Goal: Task Accomplishment & Management: Complete application form

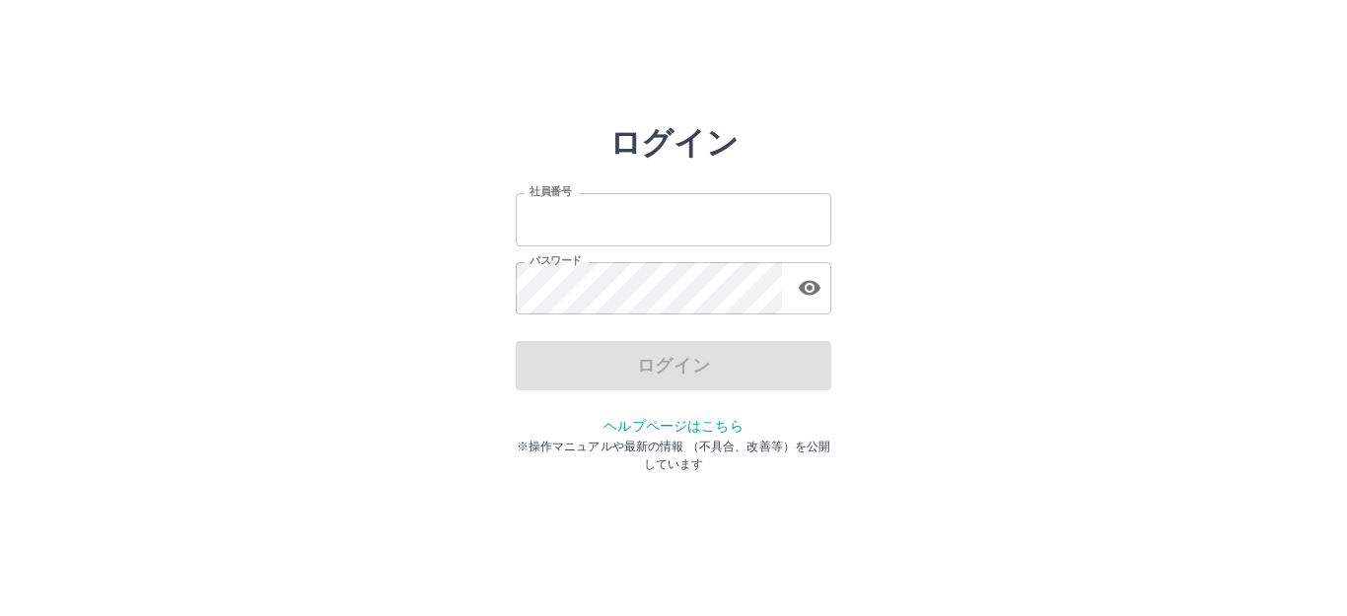
type input "*******"
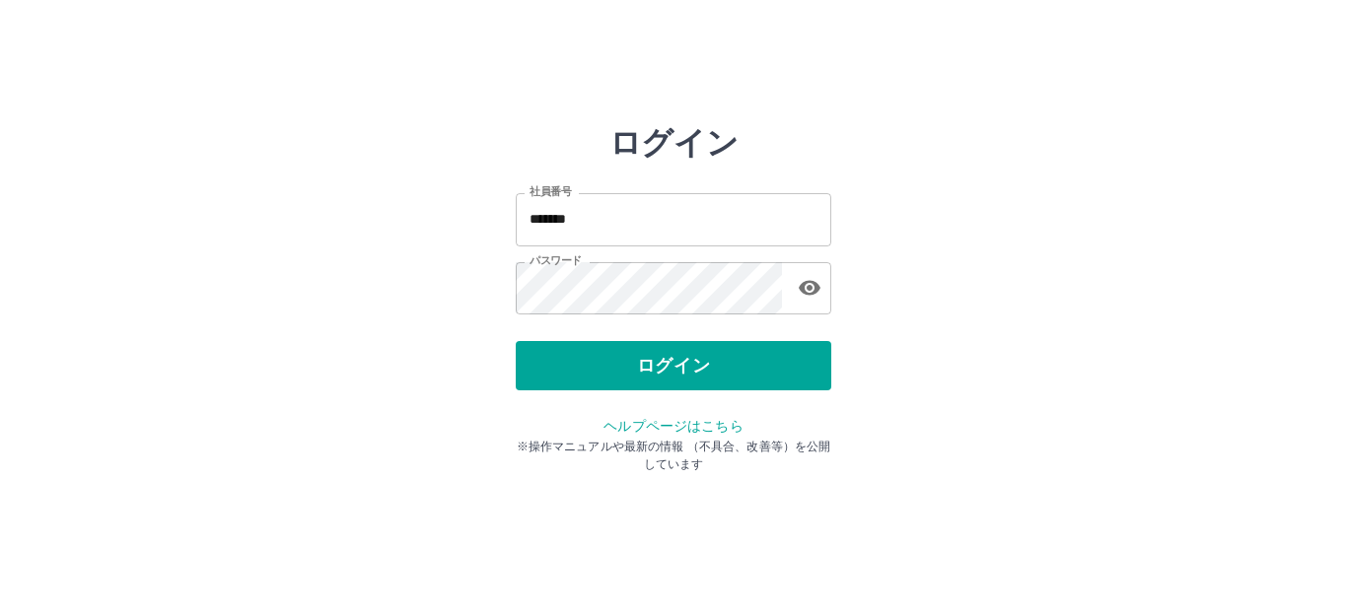
click at [1034, 440] on html "ログイン 社員番号 ******* 社員番号 パスワード パスワード ログイン ヘルプページはこちら ※操作マニュアルや最新の情報 （不具合、改善等）を公開し…" at bounding box center [673, 220] width 1347 height 440
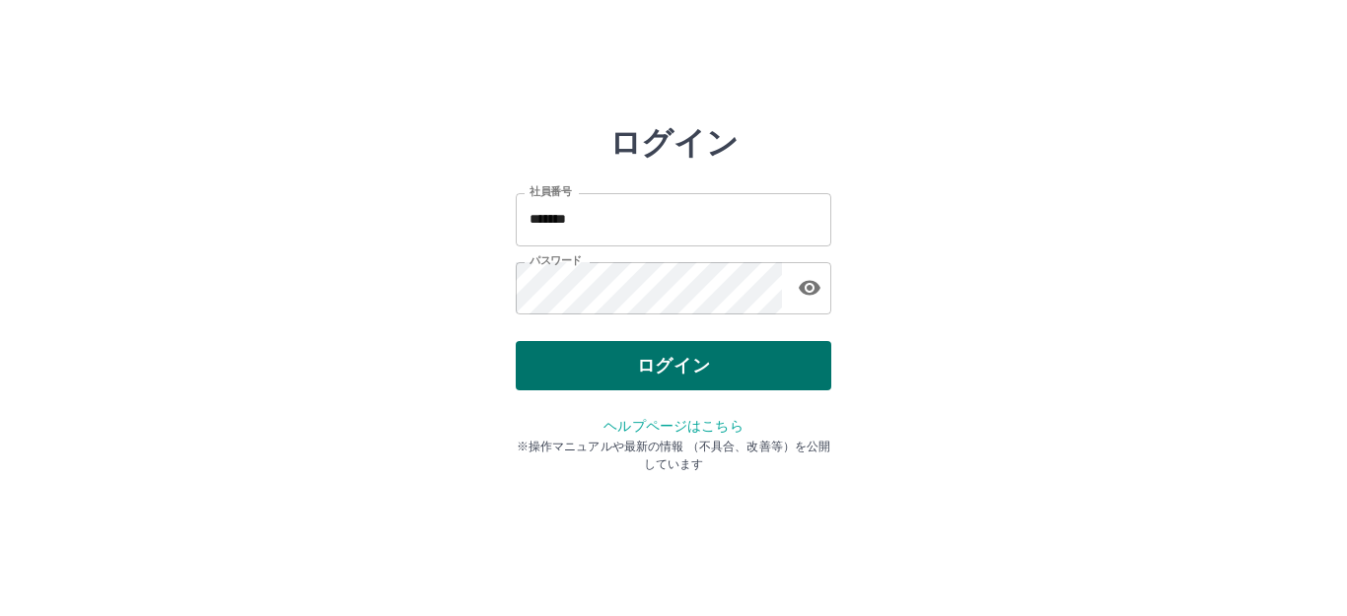
click at [731, 361] on button "ログイン" at bounding box center [674, 365] width 316 height 49
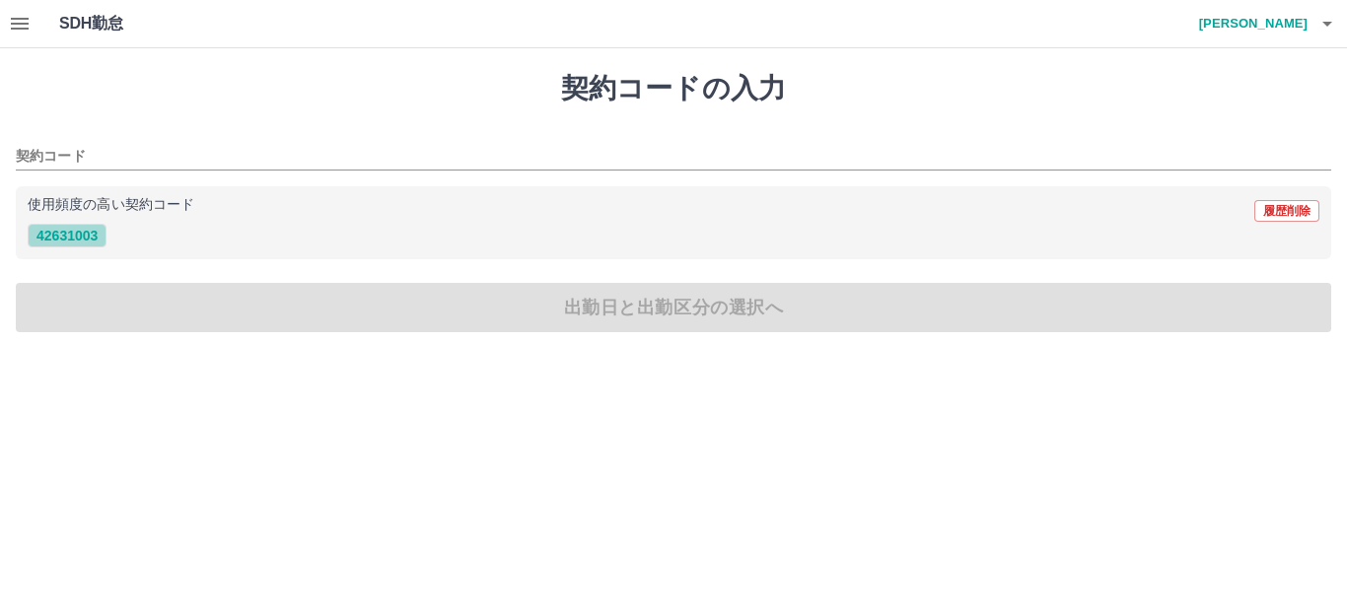
click at [102, 235] on button "42631003" at bounding box center [67, 236] width 79 height 24
type input "********"
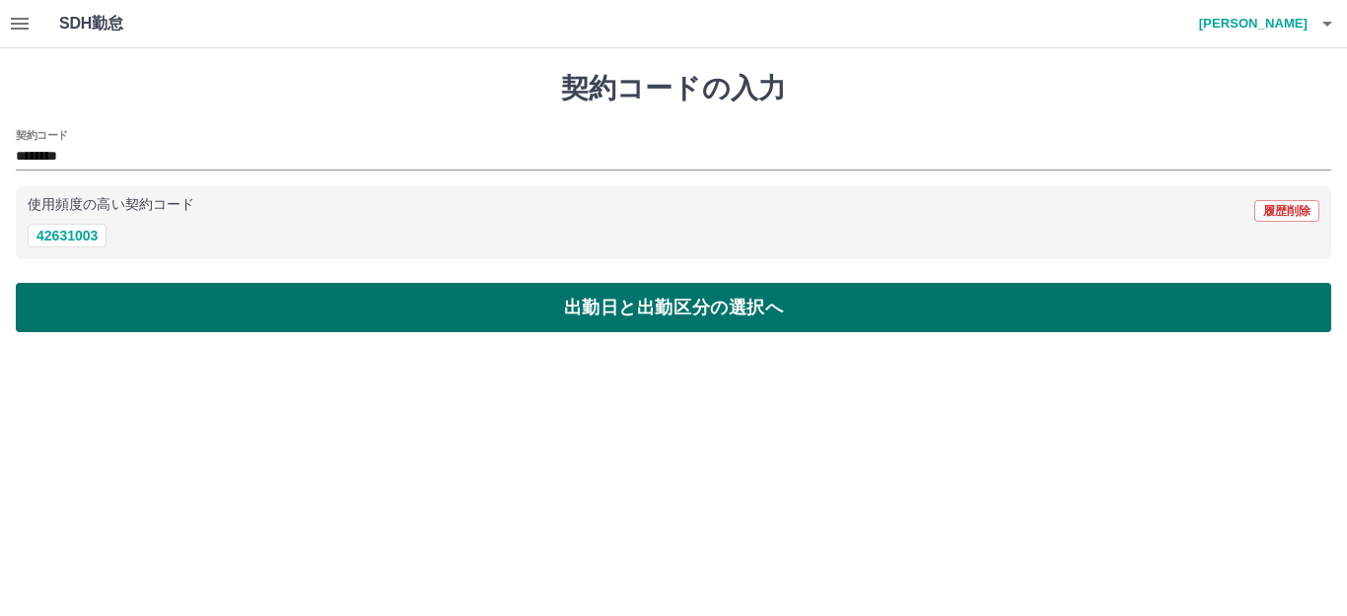
click at [177, 325] on button "出勤日と出勤区分の選択へ" at bounding box center [673, 307] width 1315 height 49
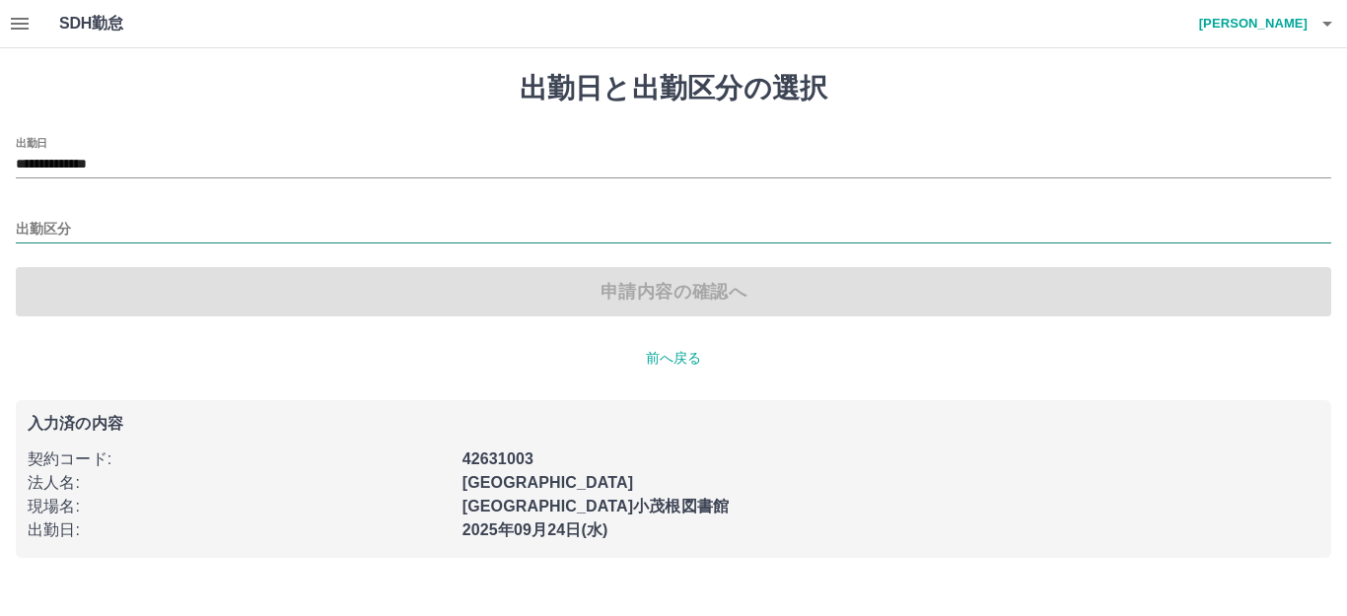
drag, startPoint x: 45, startPoint y: 235, endPoint x: 25, endPoint y: 224, distance: 23.4
click at [46, 235] on input "出勤区分" at bounding box center [673, 230] width 1315 height 25
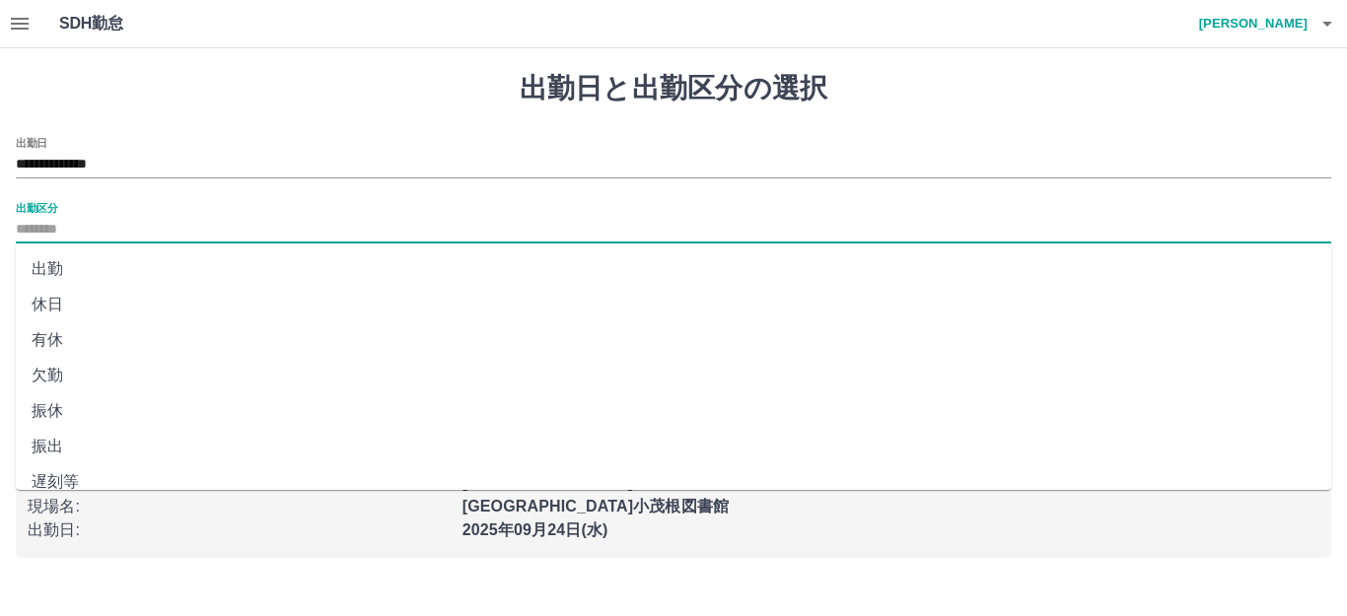
click at [82, 274] on li "出勤" at bounding box center [673, 269] width 1315 height 36
type input "**"
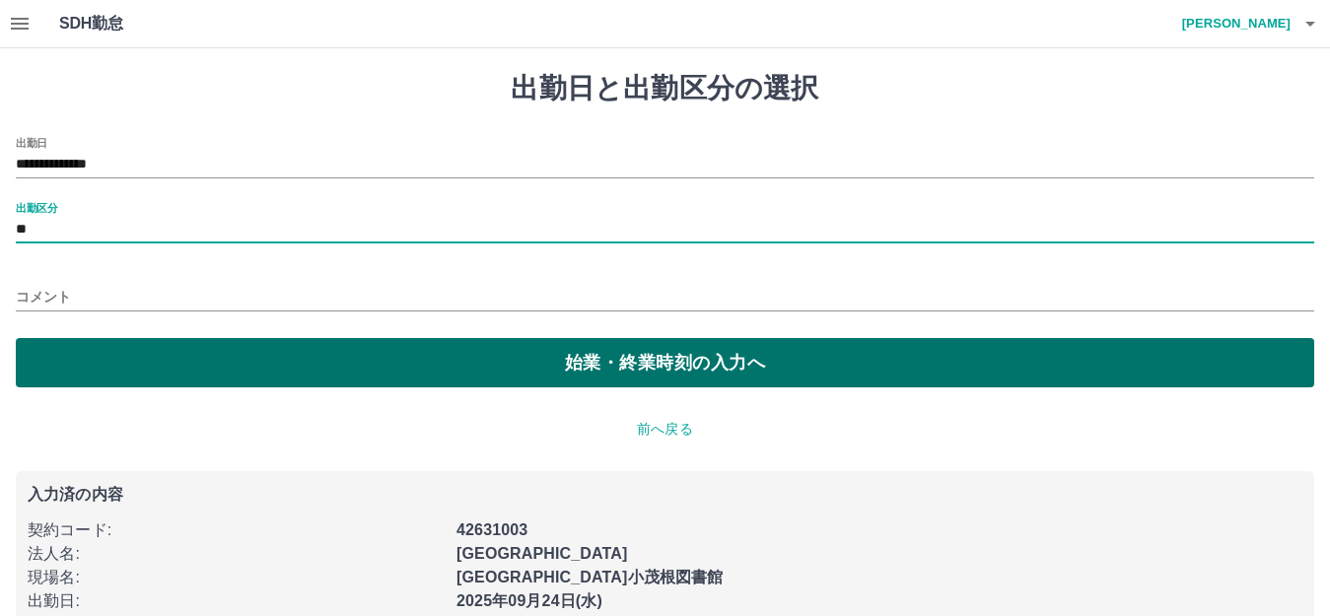
click at [155, 373] on button "始業・終業時刻の入力へ" at bounding box center [665, 362] width 1299 height 49
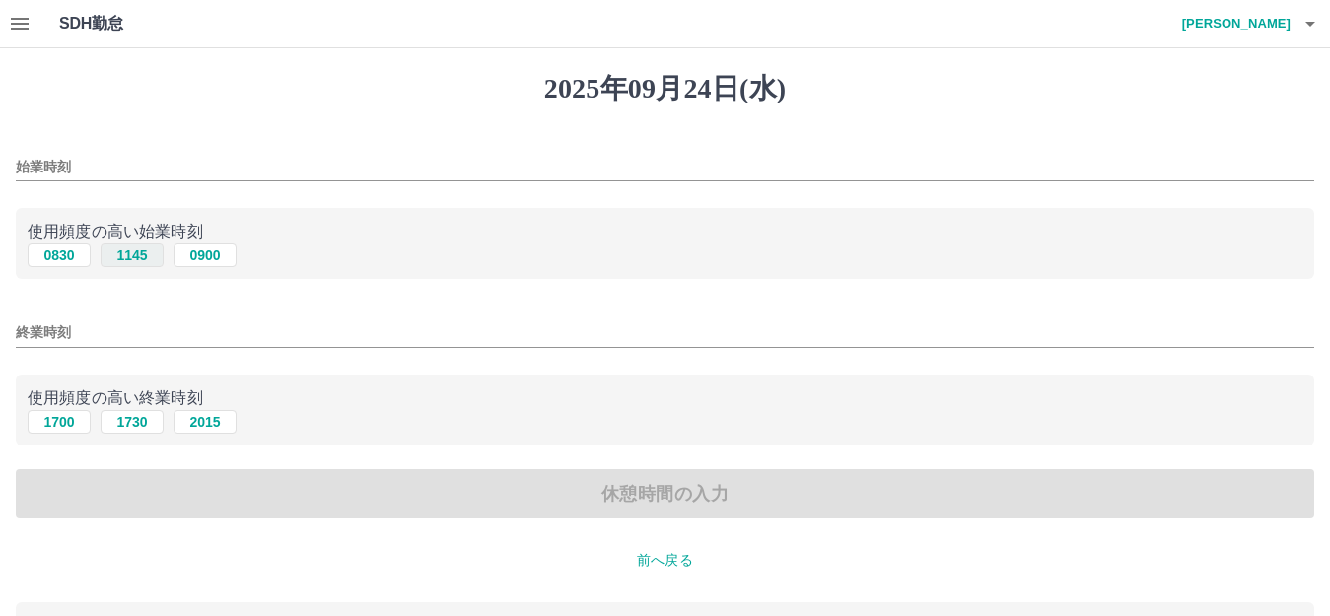
click at [141, 254] on button "1145" at bounding box center [132, 256] width 63 height 24
type input "****"
click at [211, 423] on button "2015" at bounding box center [205, 422] width 63 height 24
type input "****"
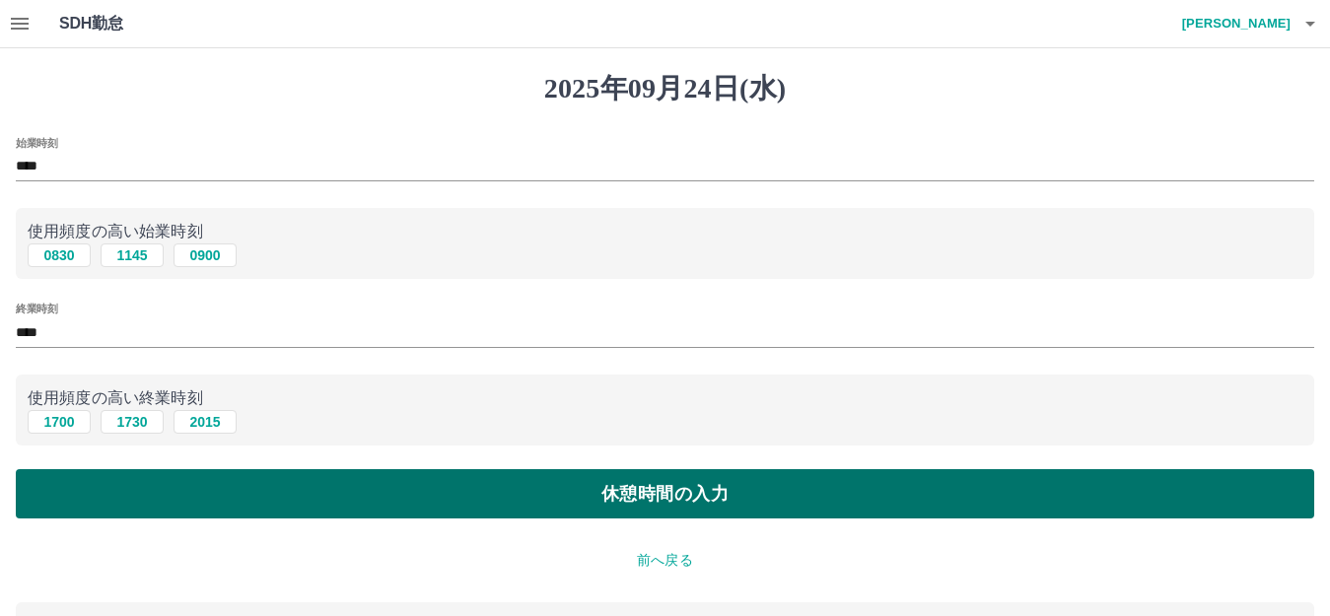
click at [430, 480] on button "休憩時間の入力" at bounding box center [665, 493] width 1299 height 49
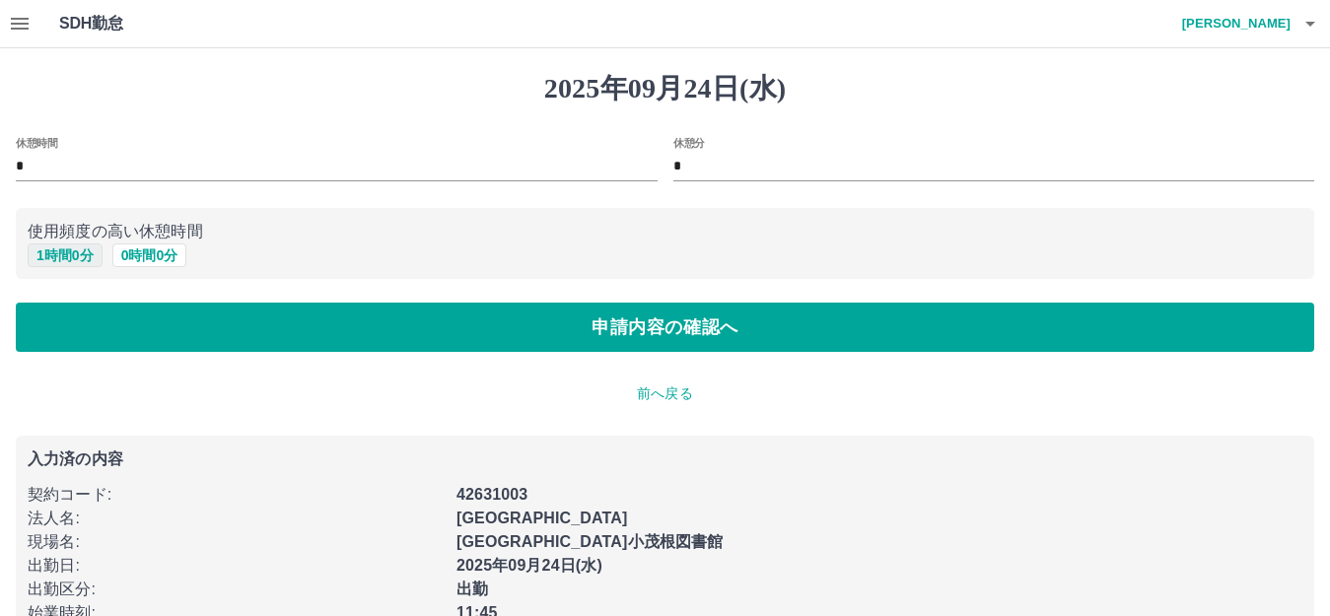
click at [73, 260] on button "1 時間 0 分" at bounding box center [65, 256] width 75 height 24
type input "*"
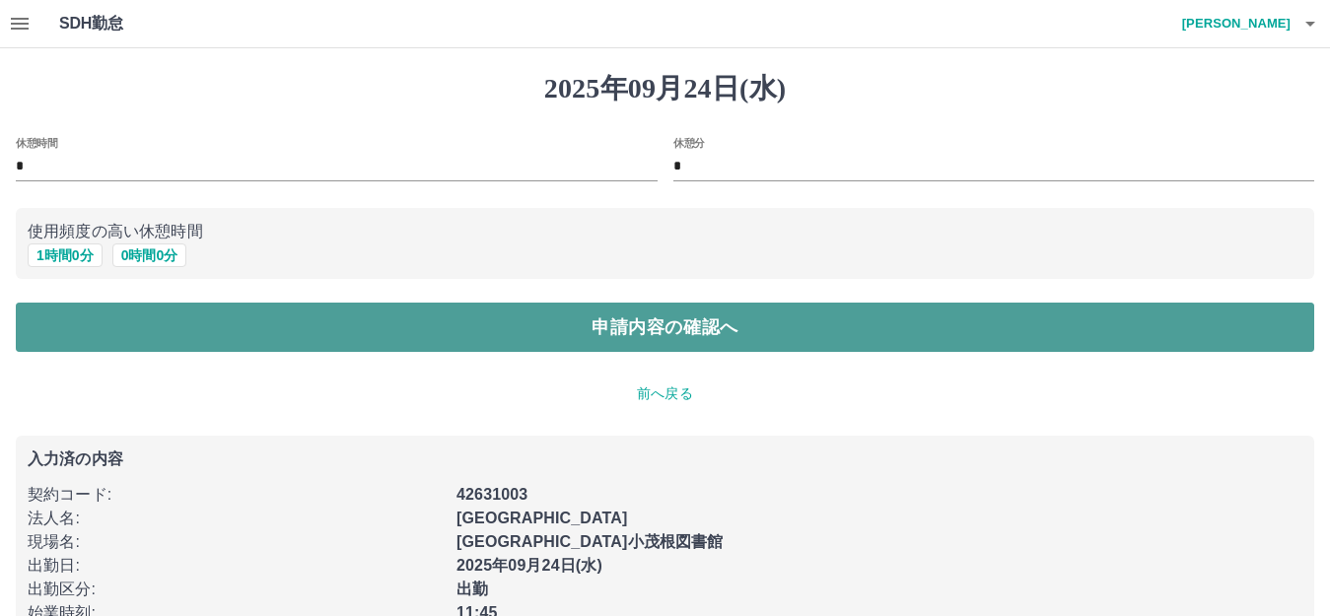
click at [245, 347] on button "申請内容の確認へ" at bounding box center [665, 327] width 1299 height 49
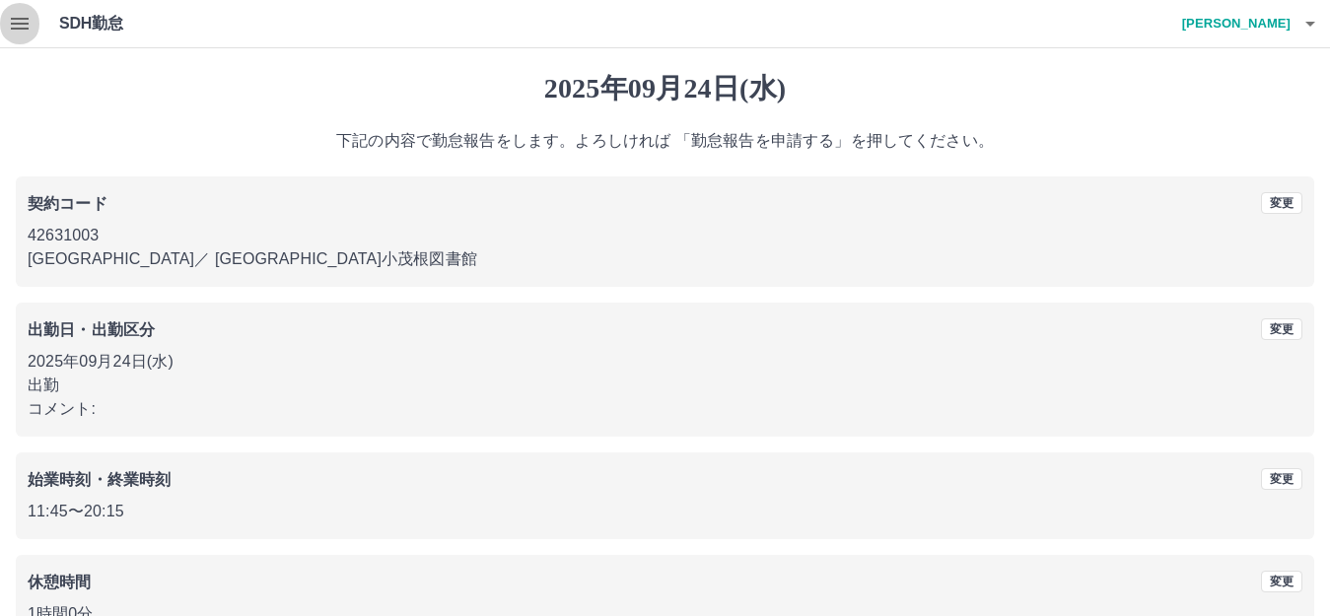
click at [24, 16] on icon "button" at bounding box center [20, 24] width 24 height 24
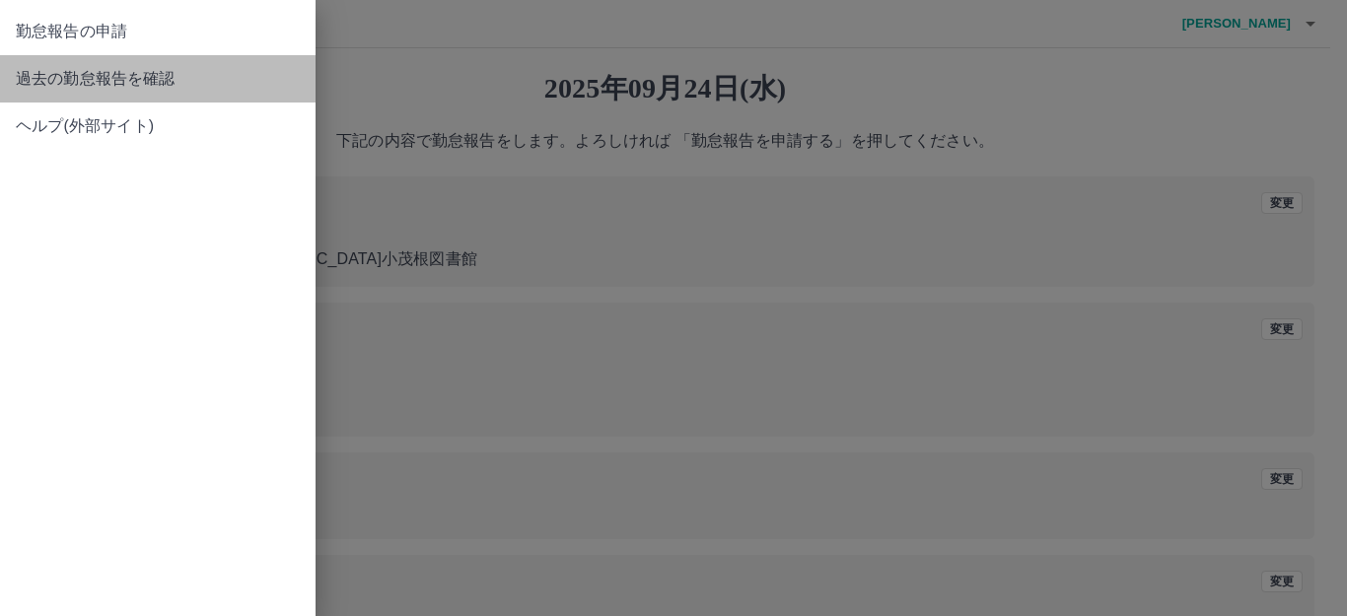
click at [145, 77] on span "過去の勤怠報告を確認" at bounding box center [158, 79] width 284 height 24
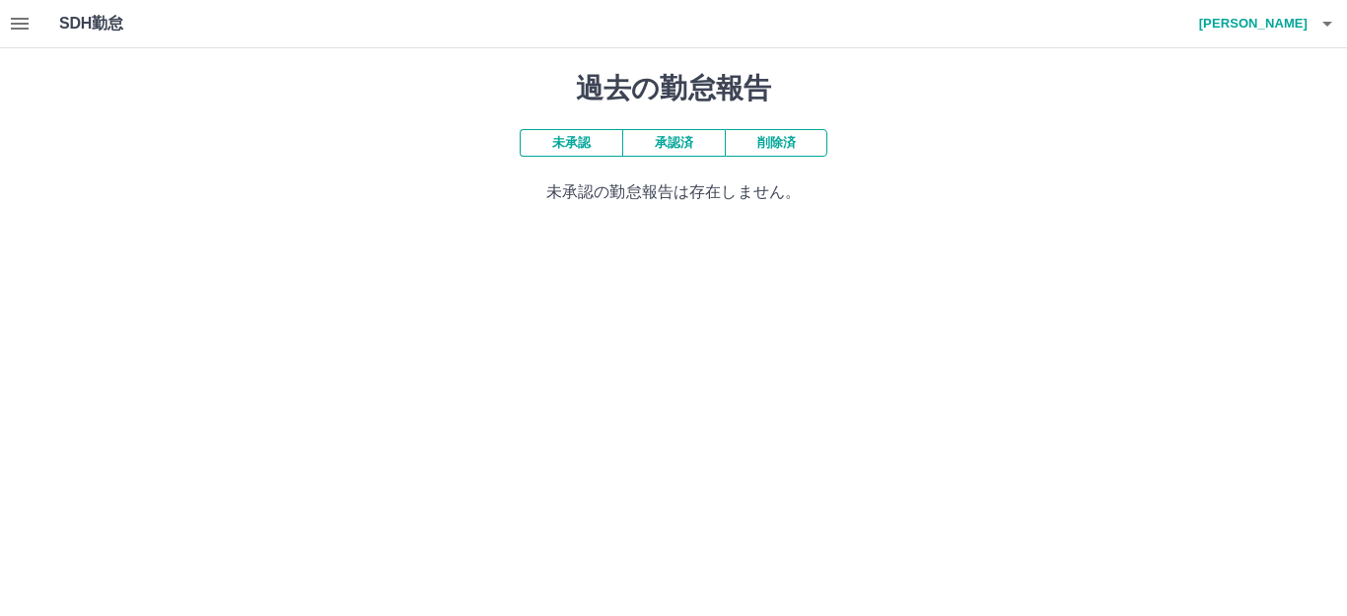
click at [659, 149] on button "承認済" at bounding box center [673, 143] width 103 height 28
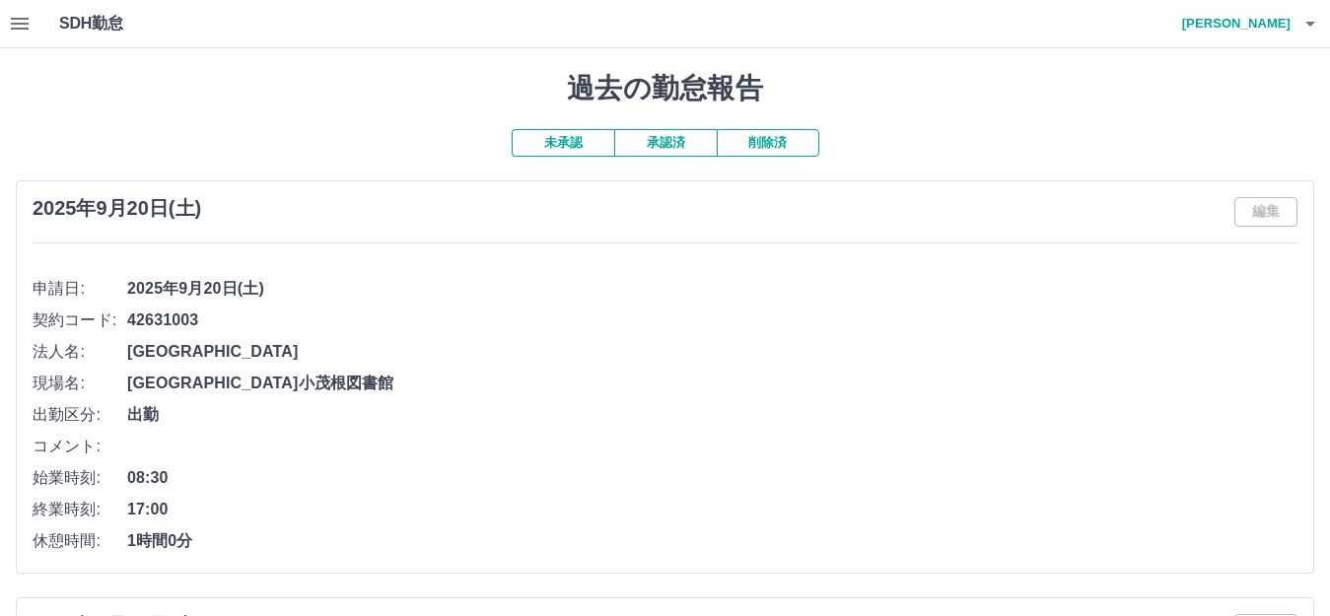
click at [547, 152] on button "未承認" at bounding box center [563, 143] width 103 height 28
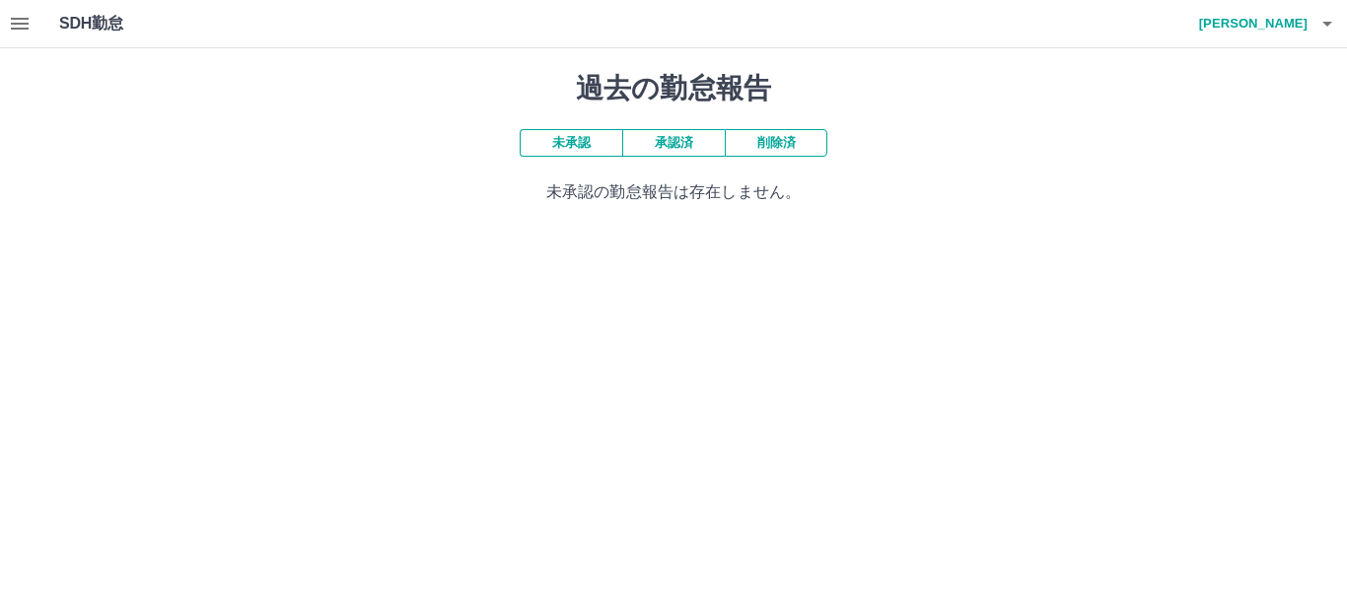
click at [27, 17] on icon "button" at bounding box center [20, 24] width 24 height 24
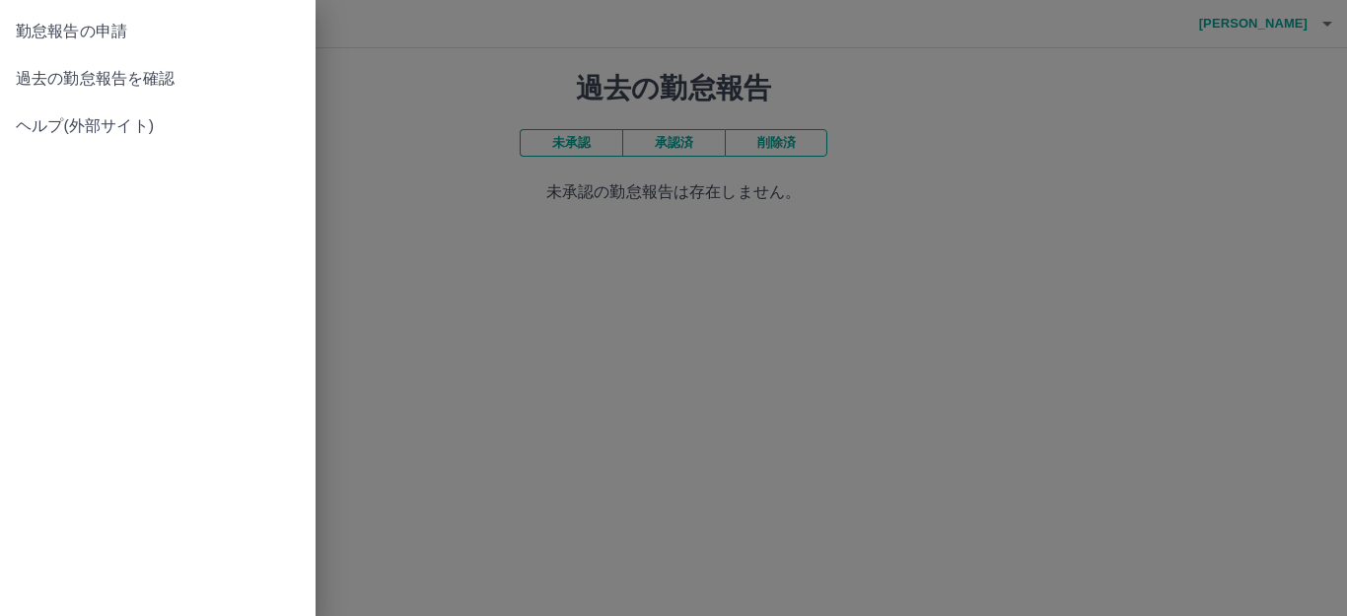
click at [87, 35] on span "勤怠報告の申請" at bounding box center [158, 32] width 284 height 24
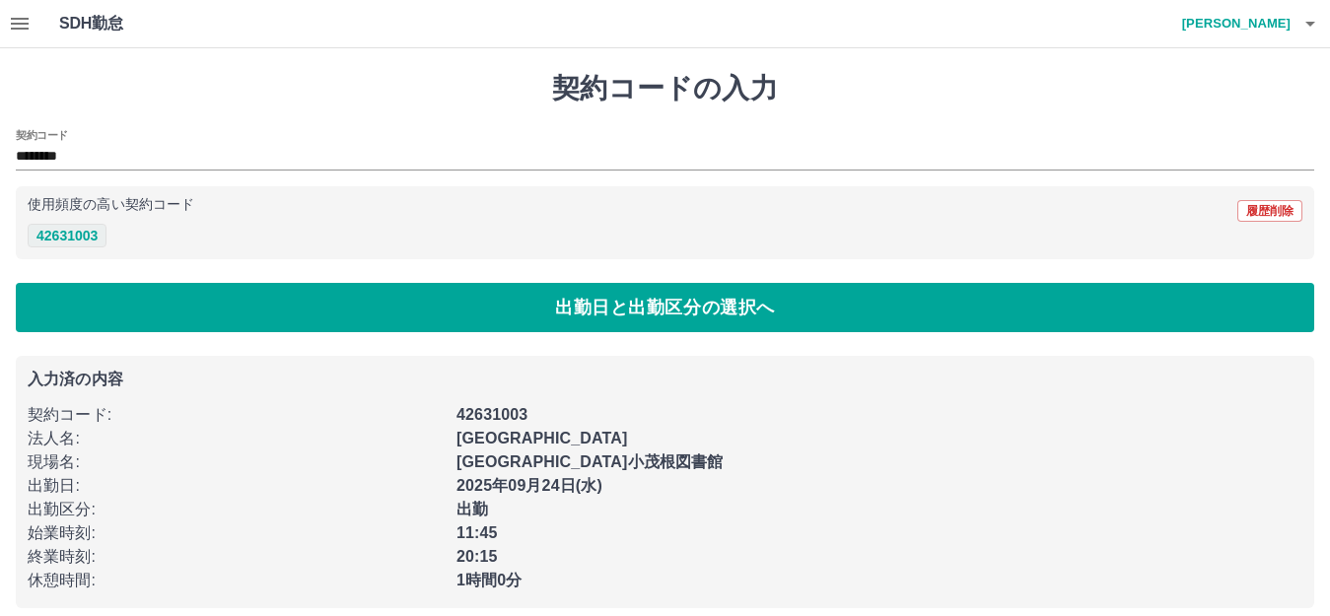
click at [84, 237] on button "42631003" at bounding box center [67, 236] width 79 height 24
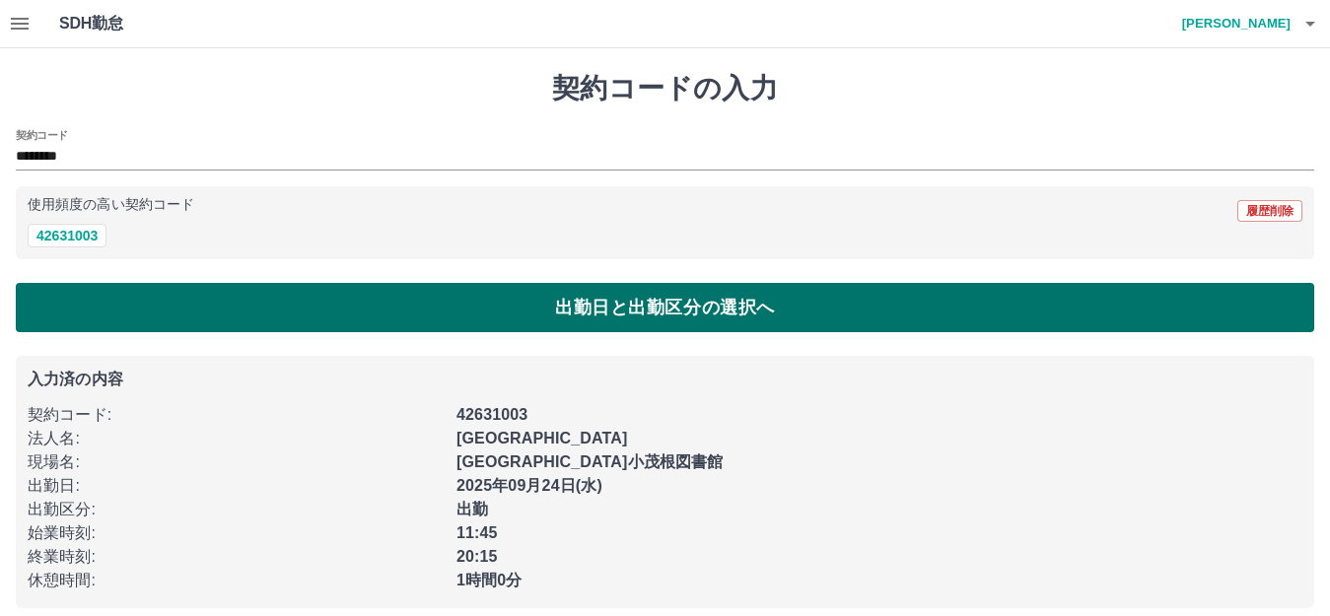
click at [72, 332] on button "出勤日と出勤区分の選択へ" at bounding box center [665, 307] width 1299 height 49
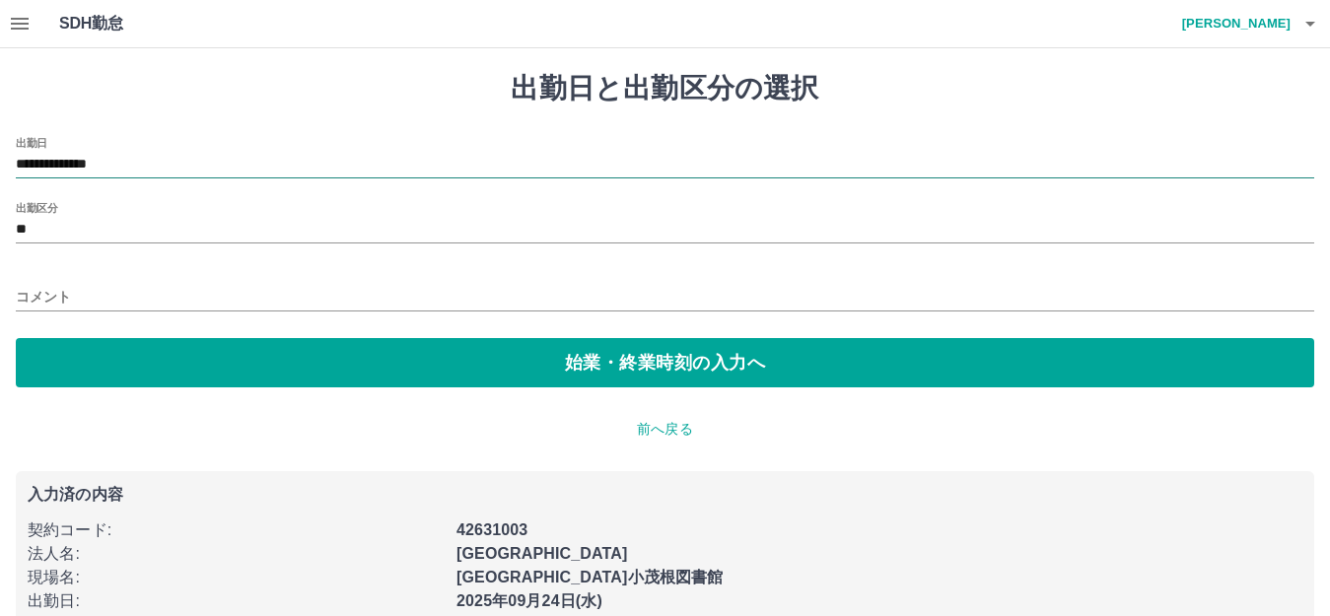
click at [82, 167] on input "**********" at bounding box center [665, 165] width 1299 height 25
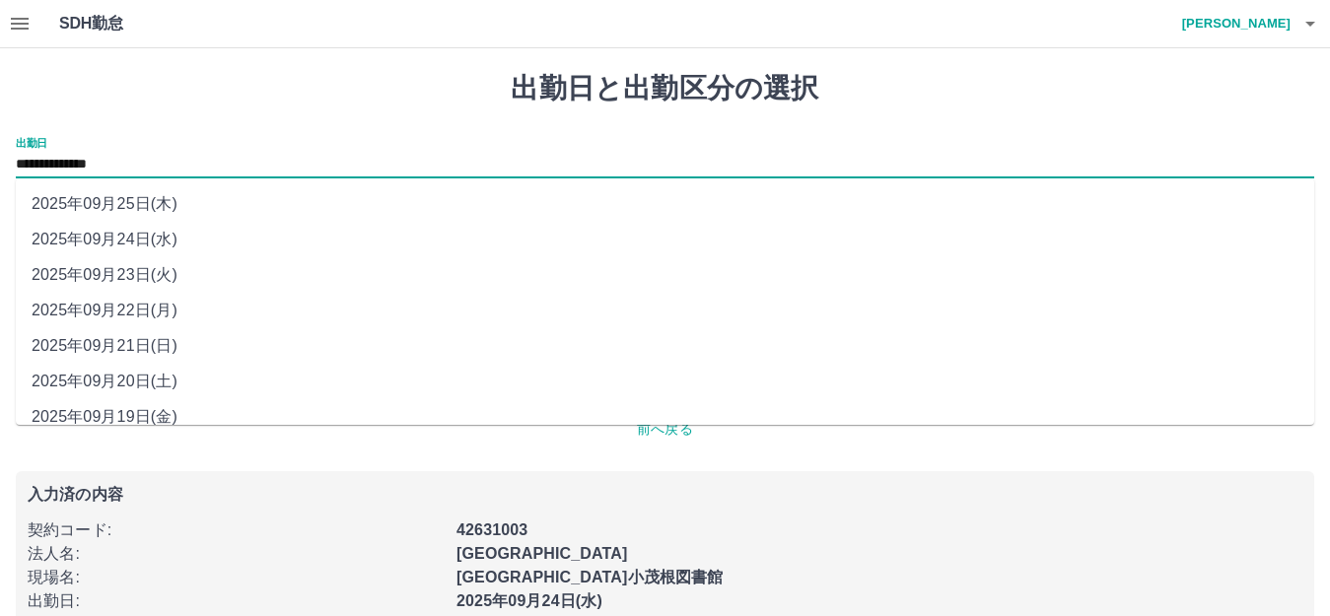
click at [65, 268] on li "2025年09月23日(火)" at bounding box center [665, 275] width 1299 height 36
type input "**********"
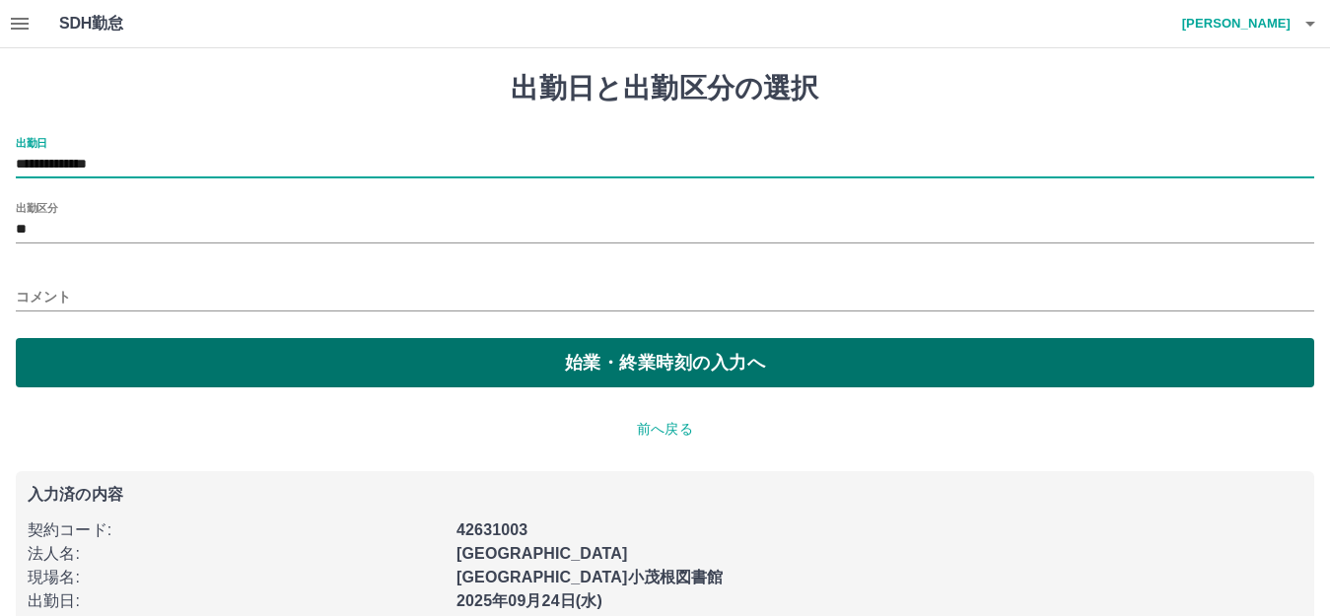
click at [114, 348] on button "始業・終業時刻の入力へ" at bounding box center [665, 362] width 1299 height 49
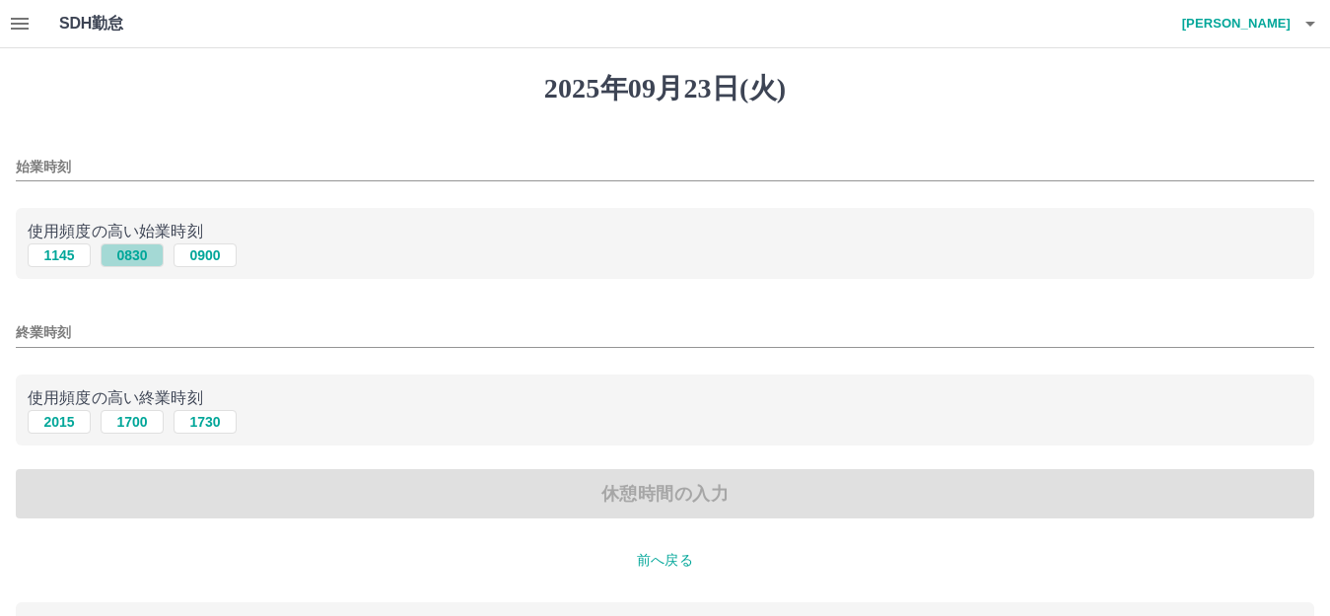
click at [120, 255] on button "0830" at bounding box center [132, 256] width 63 height 24
type input "****"
click at [143, 426] on button "1700" at bounding box center [132, 422] width 63 height 24
type input "****"
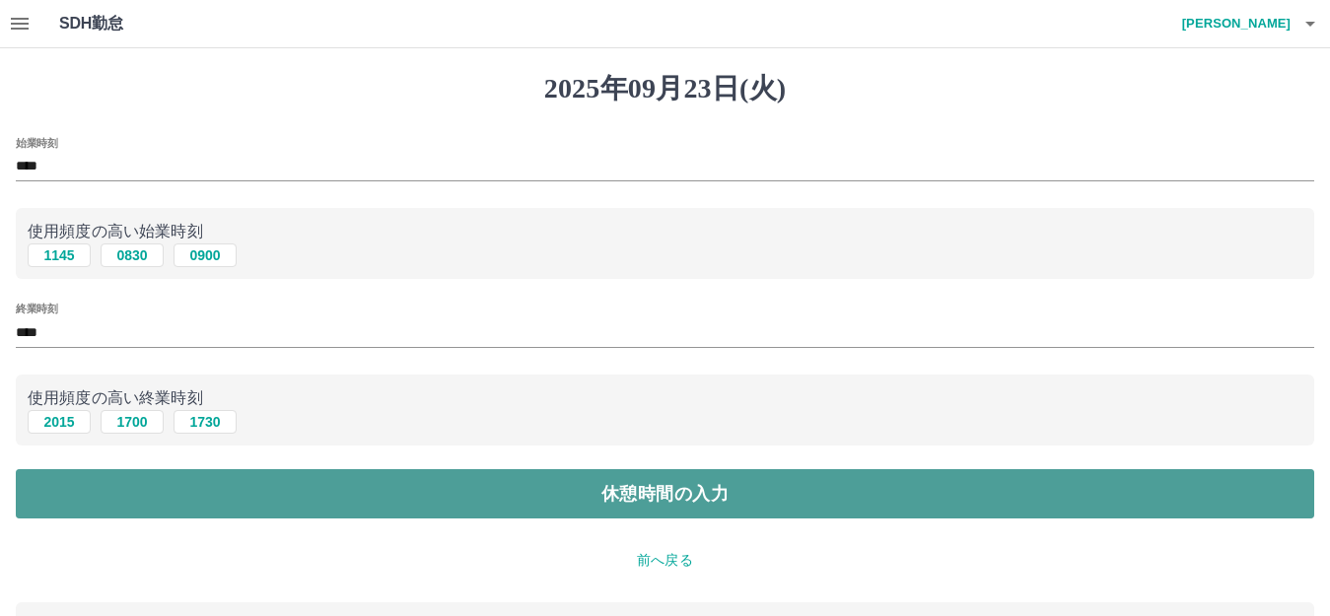
click at [202, 511] on button "休憩時間の入力" at bounding box center [665, 493] width 1299 height 49
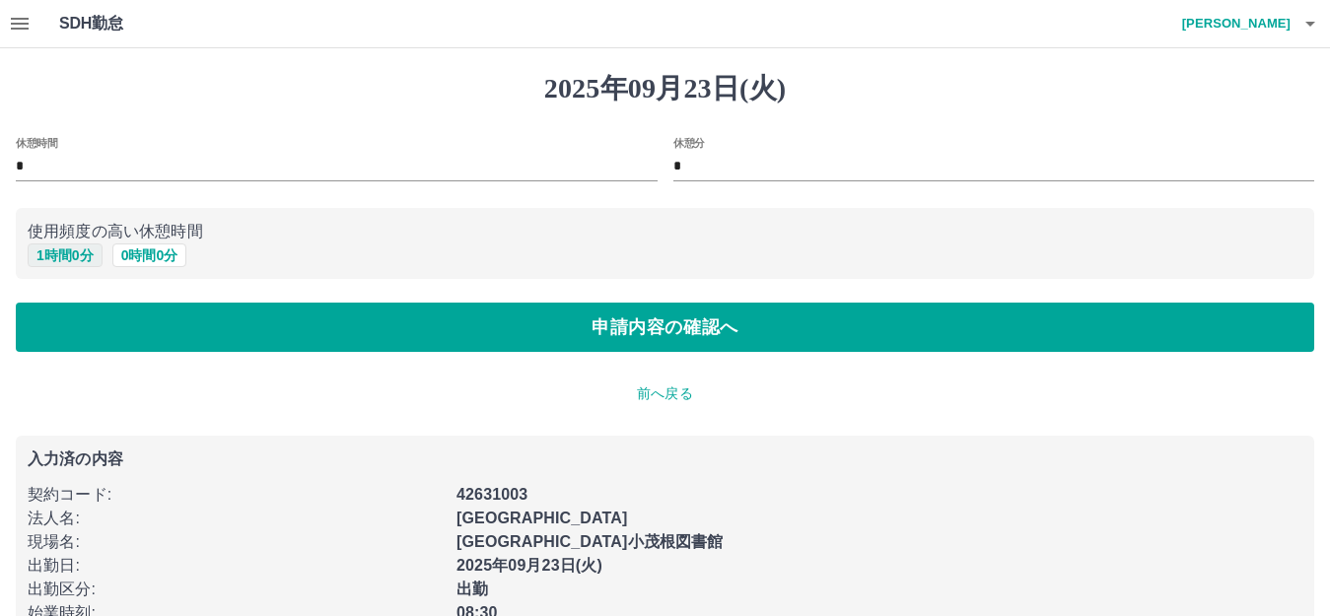
click at [36, 256] on button "1 時間 0 分" at bounding box center [65, 256] width 75 height 24
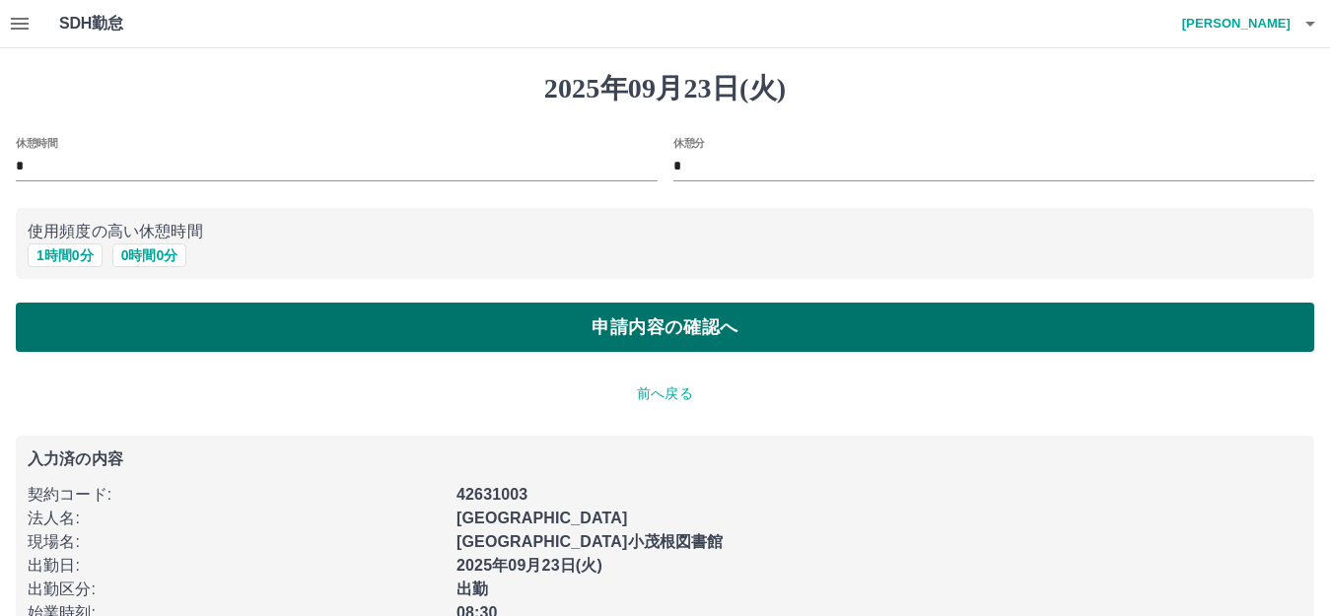
click at [430, 339] on button "申請内容の確認へ" at bounding box center [665, 327] width 1299 height 49
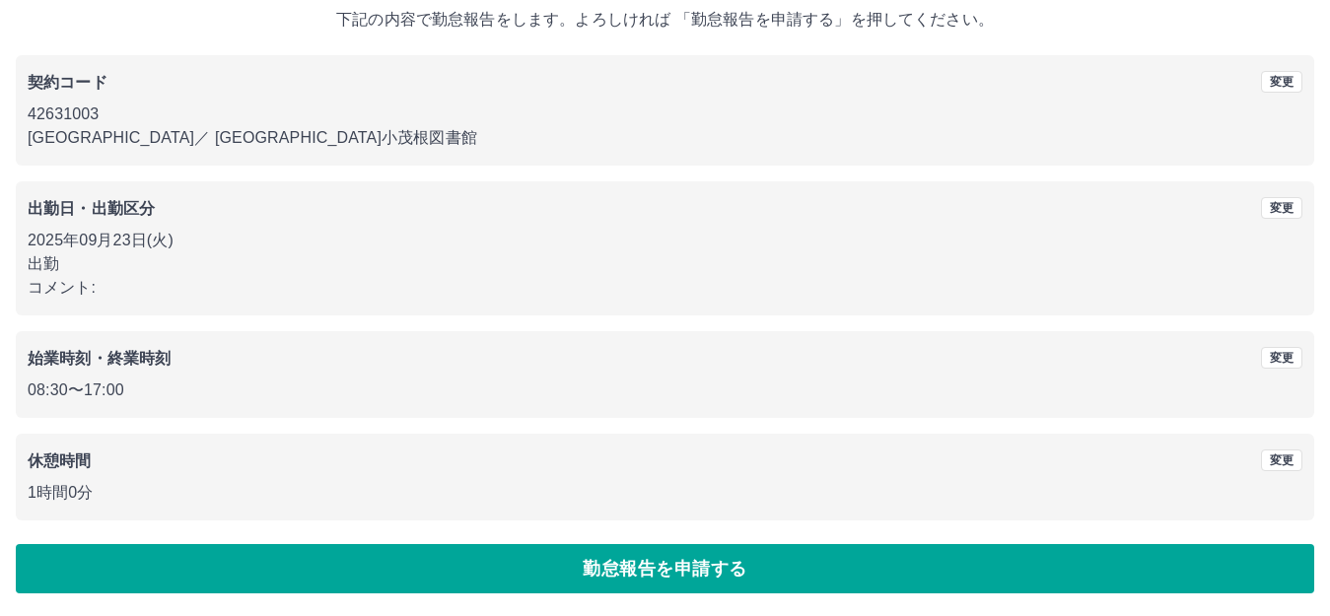
scroll to position [122, 0]
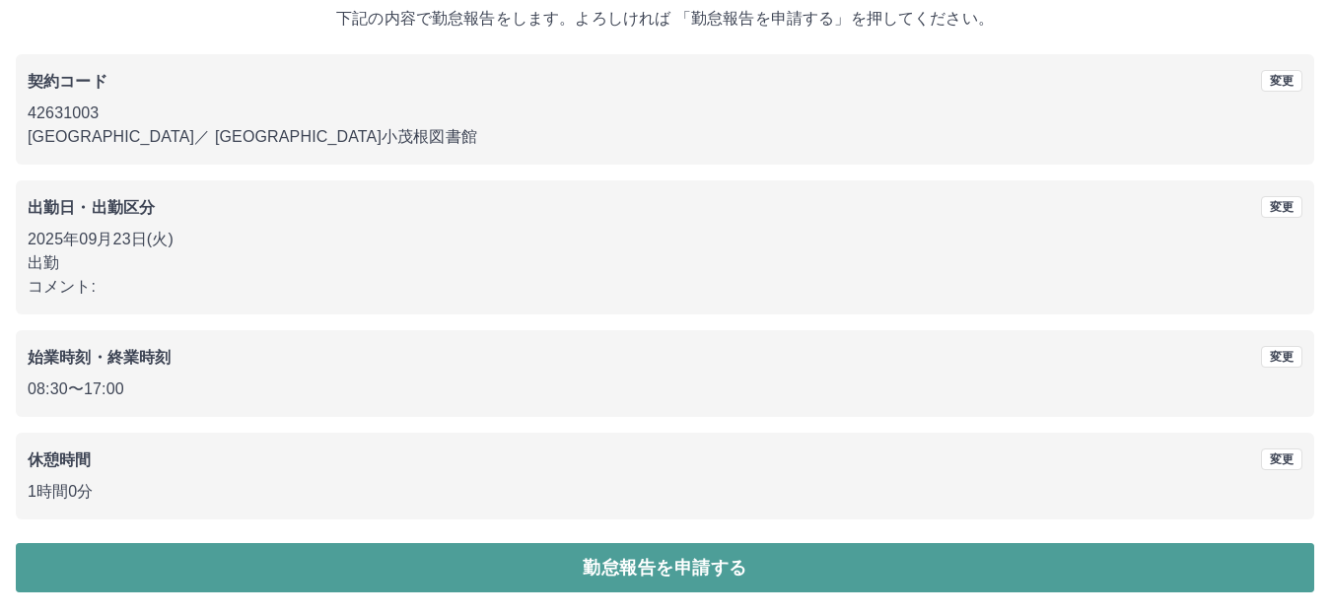
click at [489, 566] on button "勤怠報告を申請する" at bounding box center [665, 567] width 1299 height 49
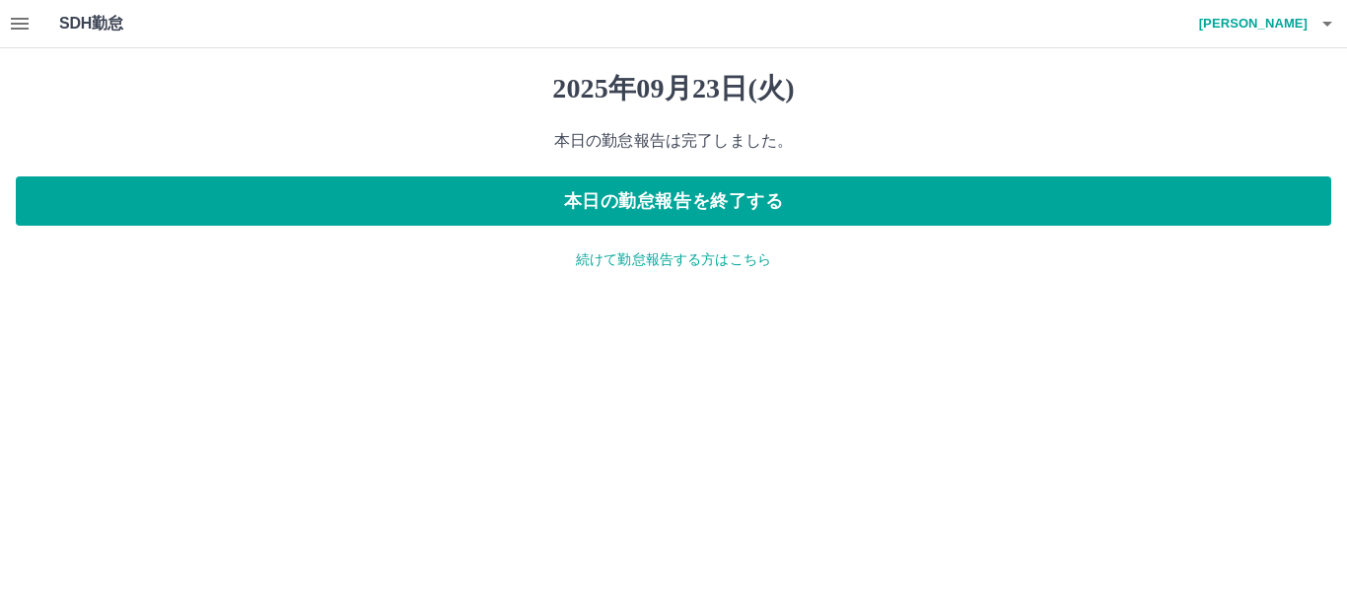
click at [12, 21] on icon "button" at bounding box center [20, 24] width 24 height 24
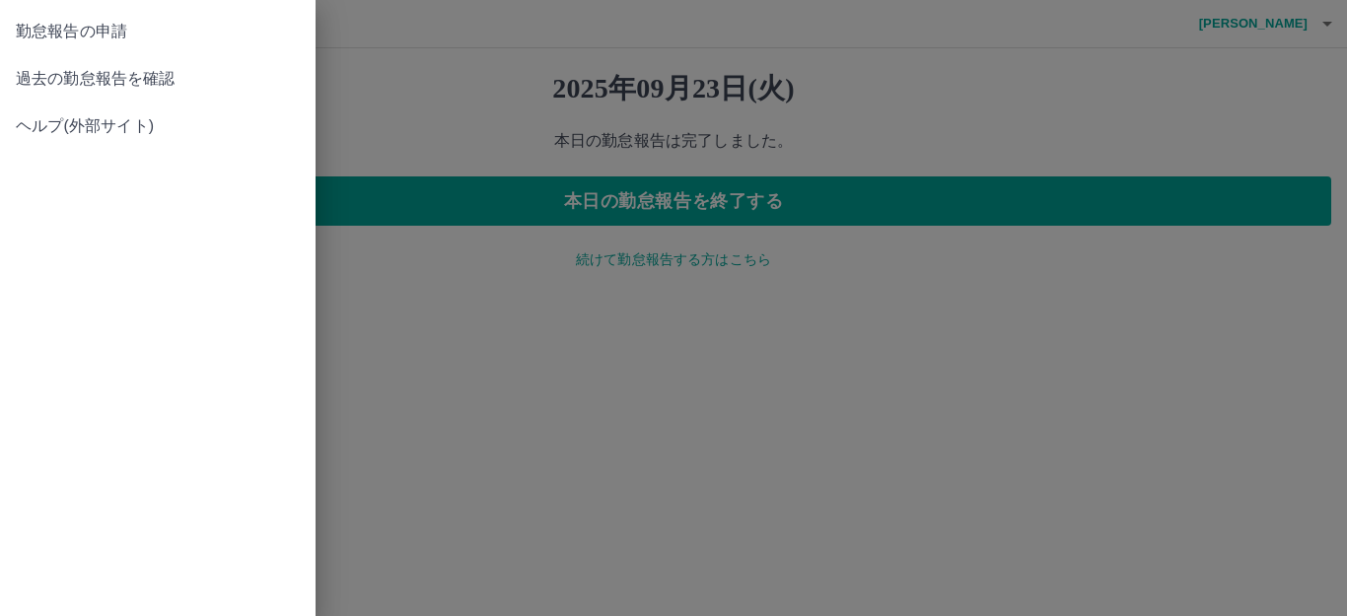
click at [37, 78] on span "過去の勤怠報告を確認" at bounding box center [158, 79] width 284 height 24
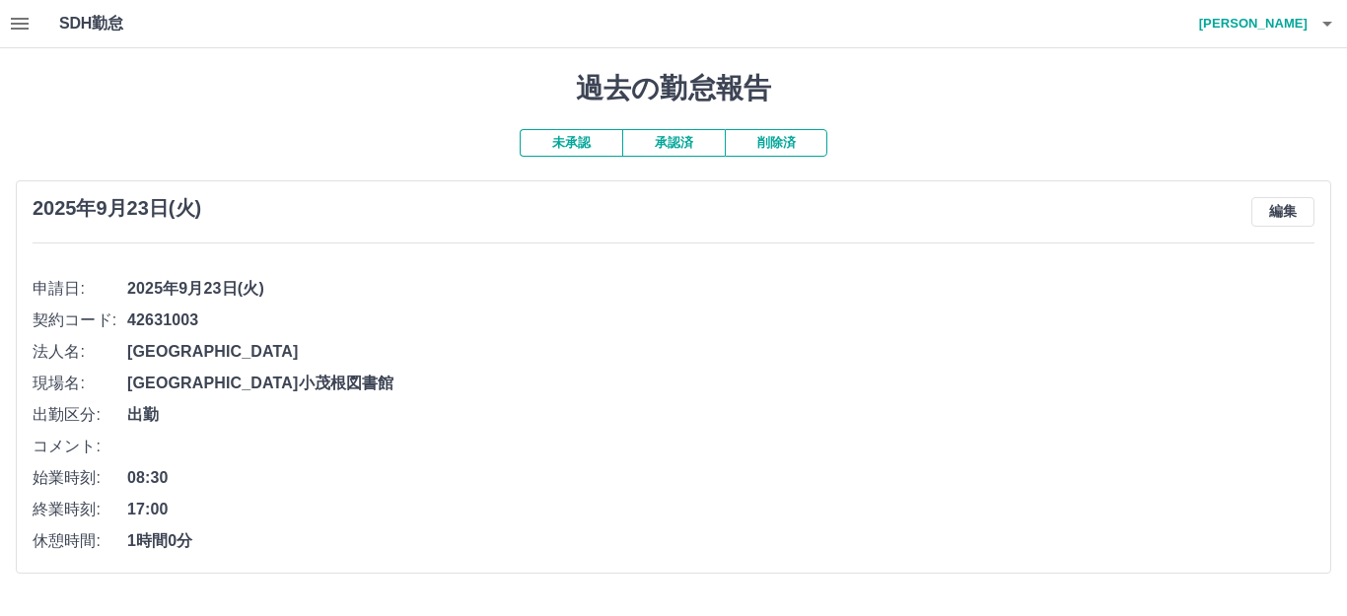
click at [695, 143] on button "承認済" at bounding box center [673, 143] width 103 height 28
click at [102, 22] on h1 "SDH勤怠" at bounding box center [123, 23] width 128 height 47
click at [21, 15] on icon "button" at bounding box center [20, 24] width 24 height 24
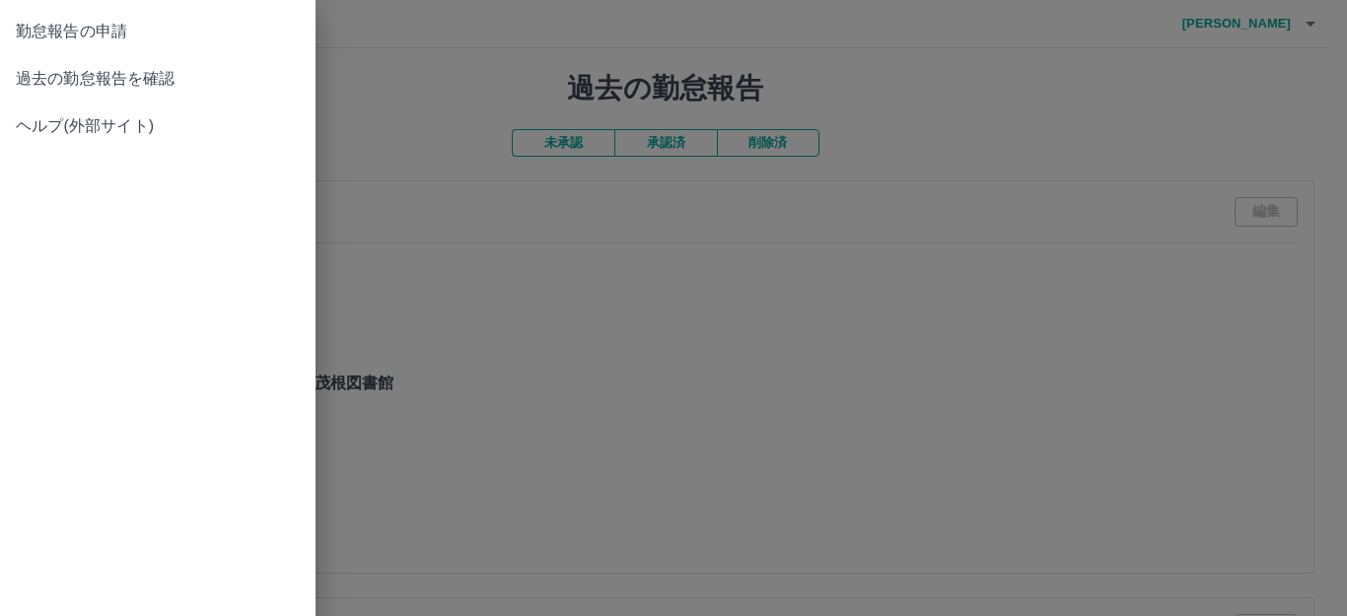
click at [67, 67] on span "過去の勤怠報告を確認" at bounding box center [158, 79] width 284 height 24
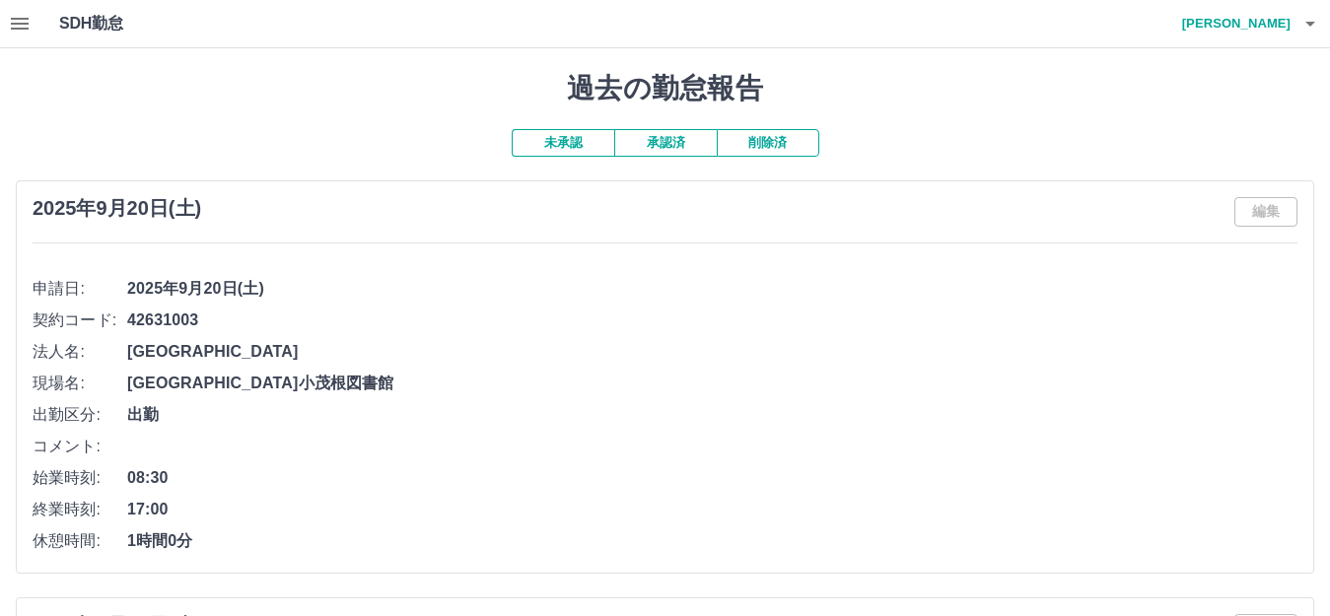
click at [19, 19] on icon "button" at bounding box center [20, 24] width 18 height 12
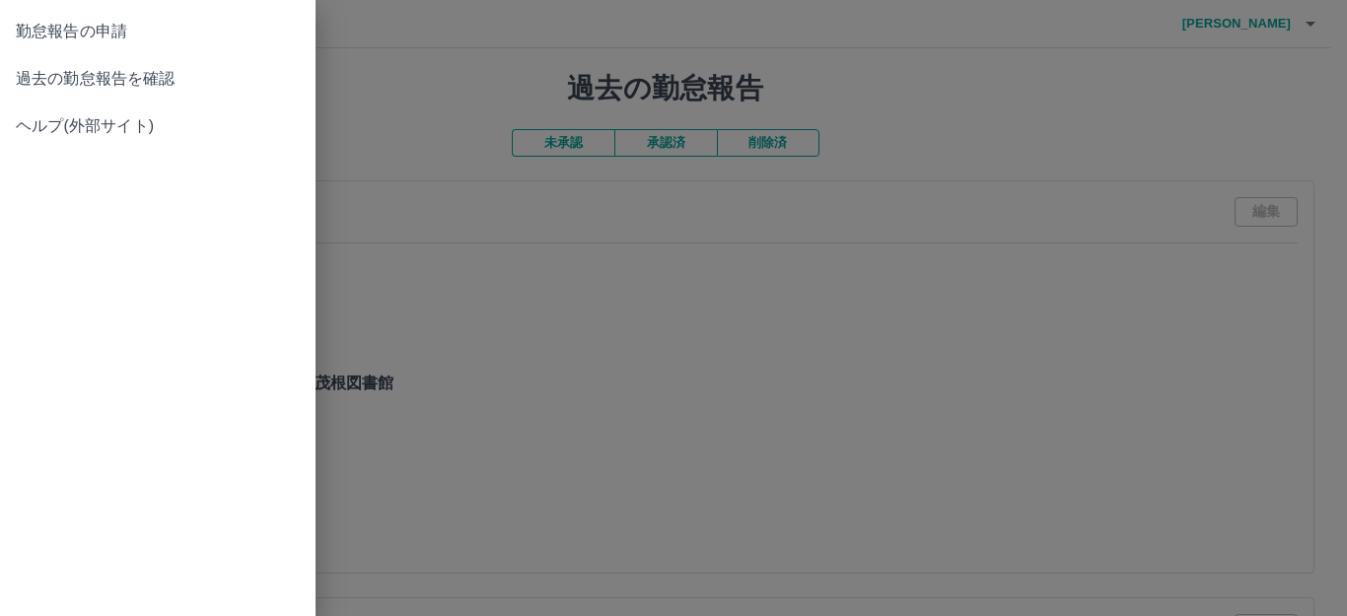
click at [160, 188] on div "勤怠報告の申請 過去の勤怠報告を確認 ヘルプ(外部サイト)" at bounding box center [158, 308] width 316 height 616
click at [73, 33] on span "勤怠報告の申請" at bounding box center [158, 32] width 284 height 24
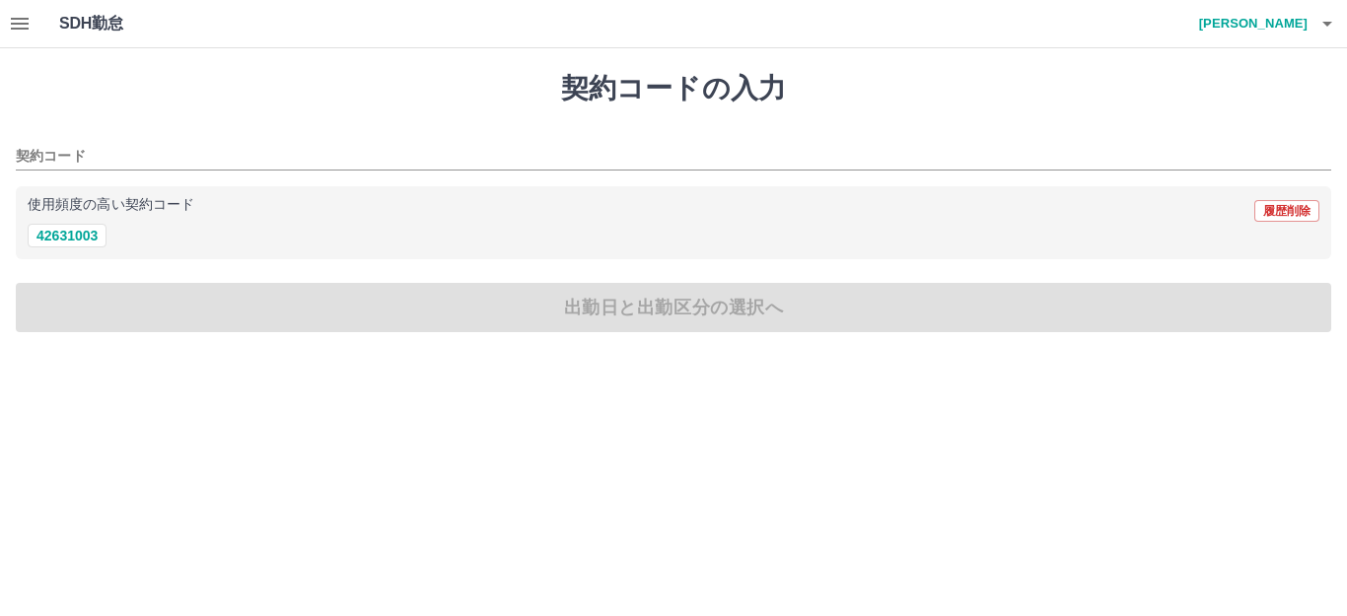
click at [1327, 25] on icon "button" at bounding box center [1327, 24] width 10 height 5
click at [1242, 144] on li "ログアウト" at bounding box center [1244, 144] width 175 height 36
